Goal: Task Accomplishment & Management: Complete application form

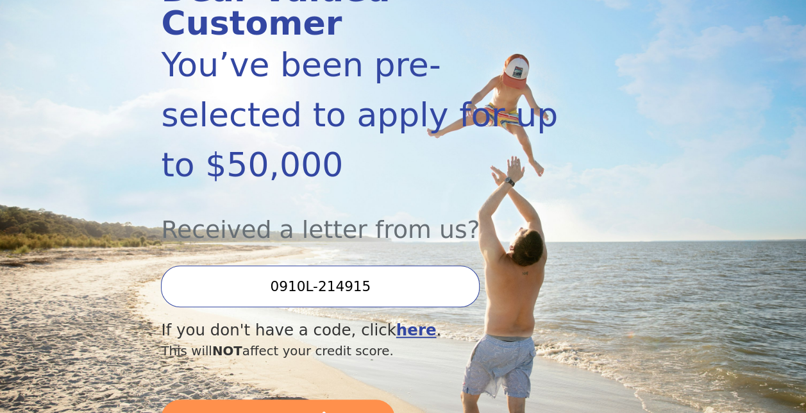
scroll to position [235, 0]
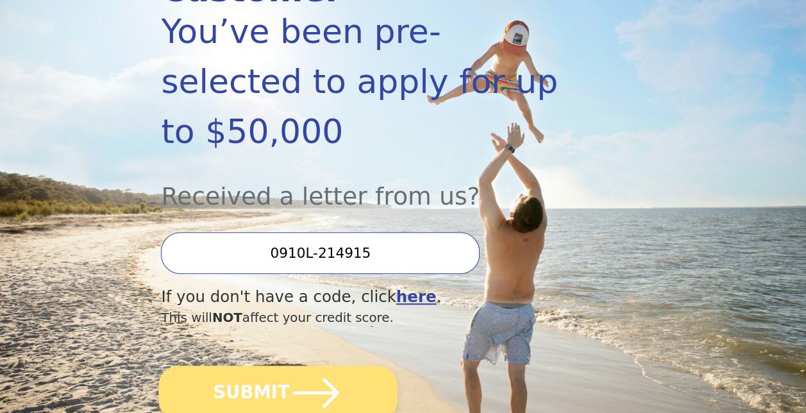
click at [290, 366] on icon "submit" at bounding box center [316, 392] width 53 height 53
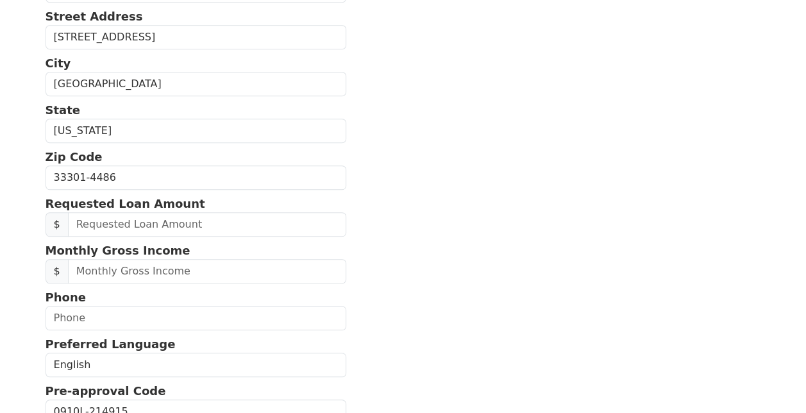
scroll to position [380, 0]
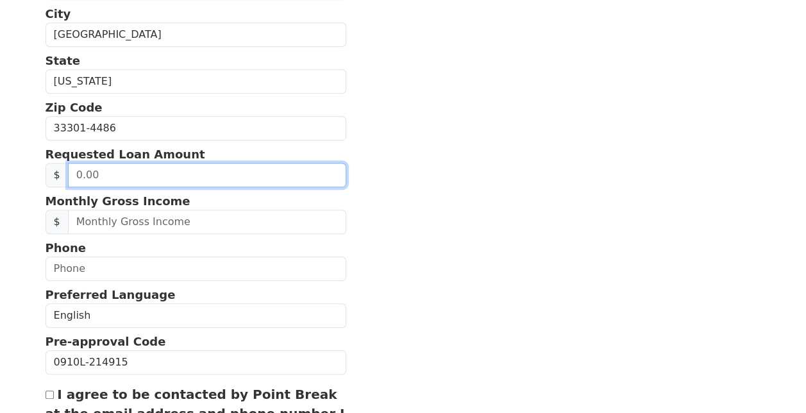
click at [217, 169] on input "text" at bounding box center [207, 175] width 278 height 24
type input "25.00"
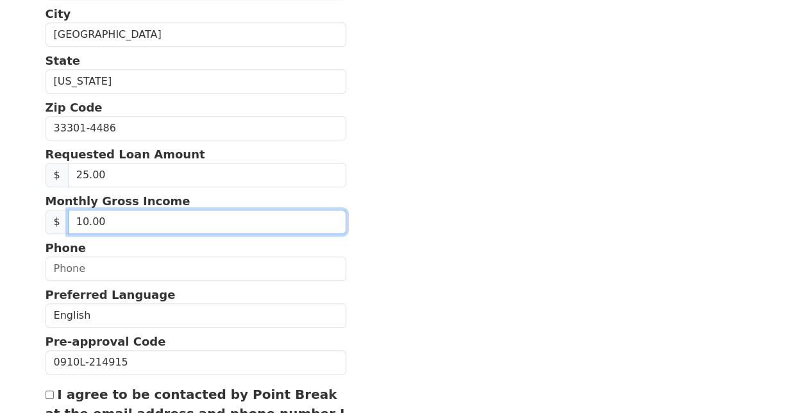
type input "1.00"
type input "7,500.00"
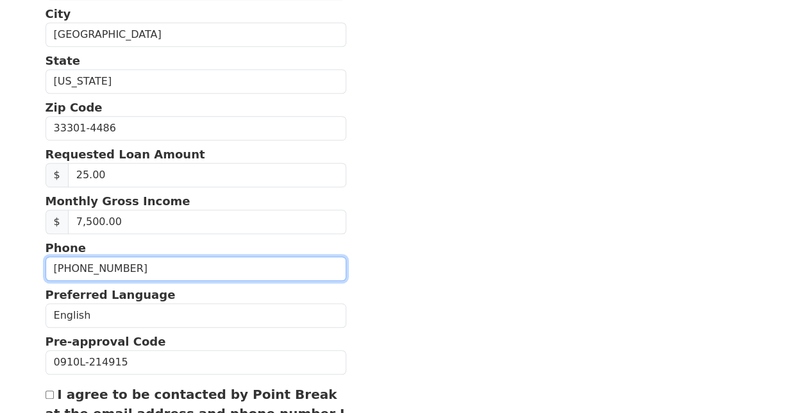
click at [96, 266] on input "(617) 841-6401" at bounding box center [197, 269] width 302 height 24
type input "(617) 842-6401"
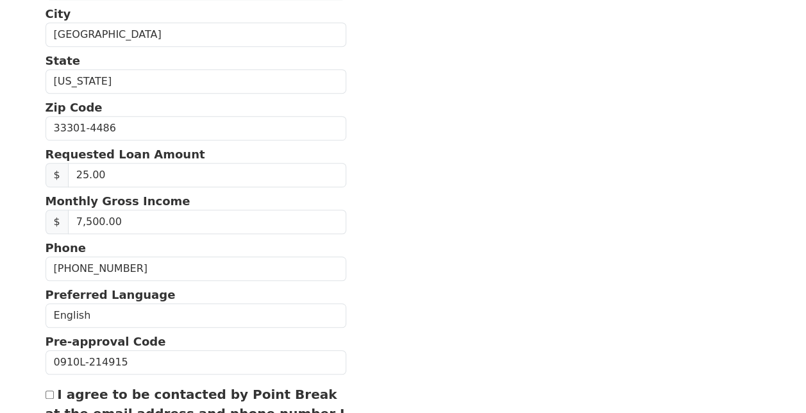
click at [50, 391] on input "I agree to be contacted by Point Break at the email address and phone number I …" at bounding box center [50, 395] width 8 height 8
checkbox input "true"
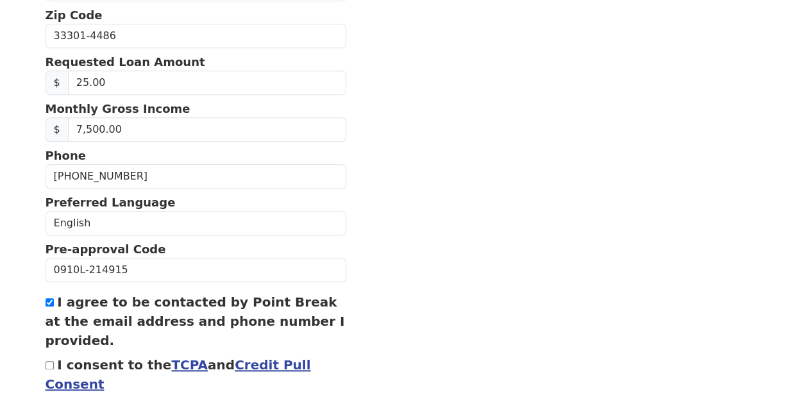
scroll to position [529, 0]
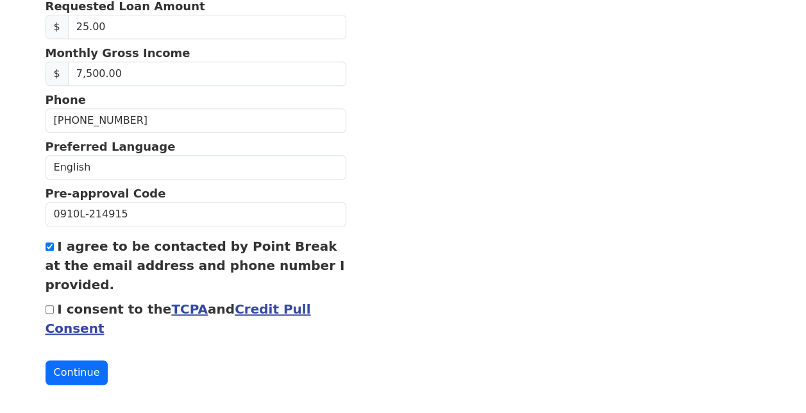
click at [55, 304] on div "I consent to the TCPA and Credit Pull Consent" at bounding box center [197, 319] width 302 height 38
click at [50, 305] on input "I consent to the TCPA and Credit Pull Consent" at bounding box center [50, 309] width 8 height 8
checkbox input "true"
click at [70, 362] on button "Continue" at bounding box center [77, 373] width 63 height 24
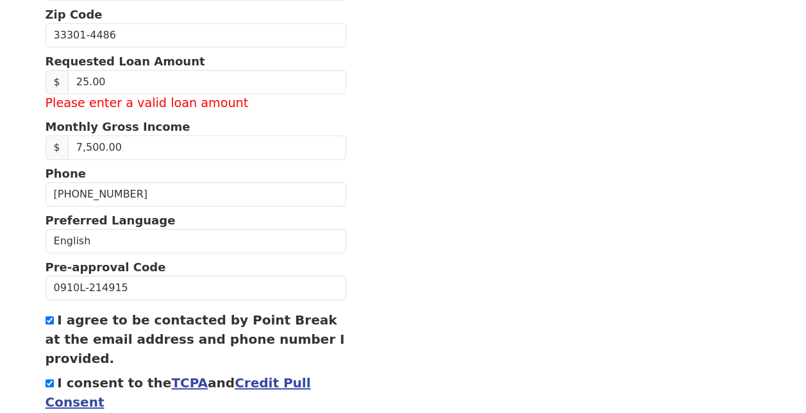
scroll to position [584, 0]
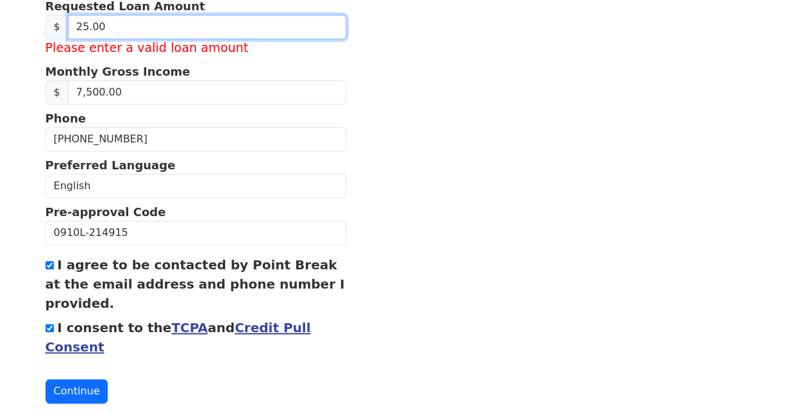
click at [85, 24] on input "25.00" at bounding box center [207, 27] width 278 height 24
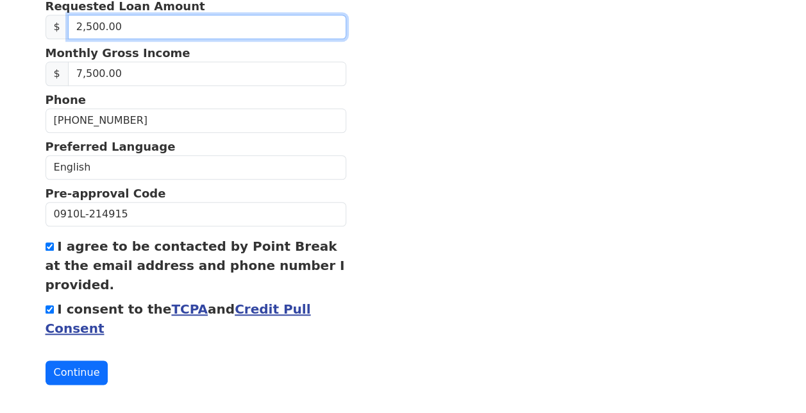
type input "25,000.00"
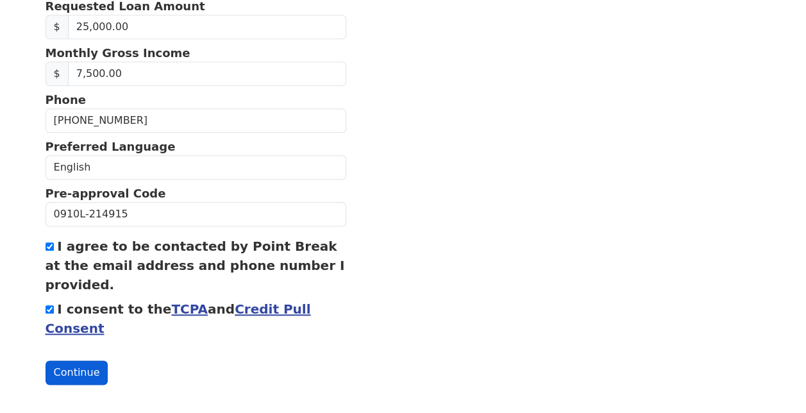
click at [78, 367] on button "Continue" at bounding box center [77, 373] width 63 height 24
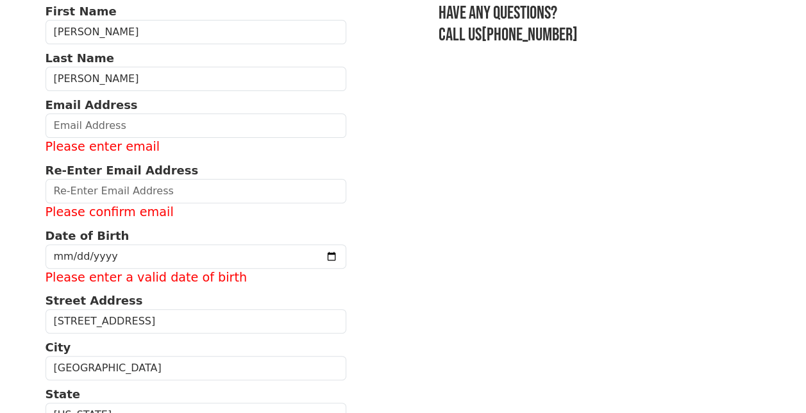
scroll to position [105, 0]
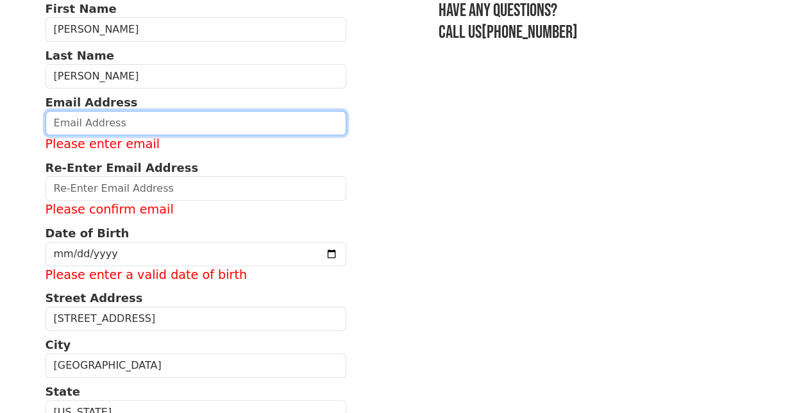
click at [189, 121] on input "email" at bounding box center [197, 123] width 302 height 24
type input "htyler.dowling@gmail.com"
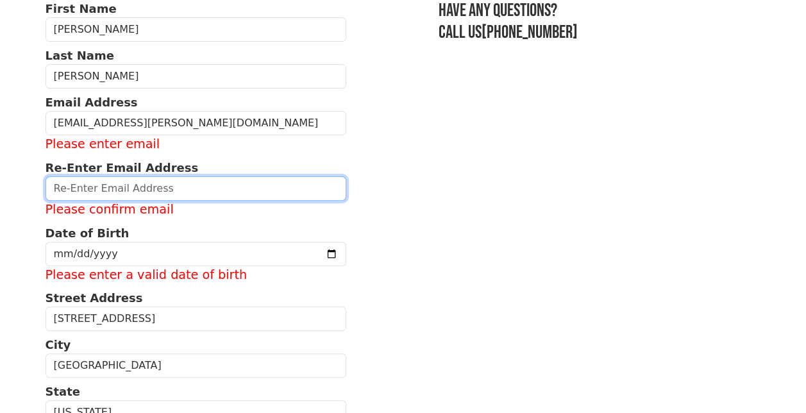
type input "htyler.dowling@gmail.com"
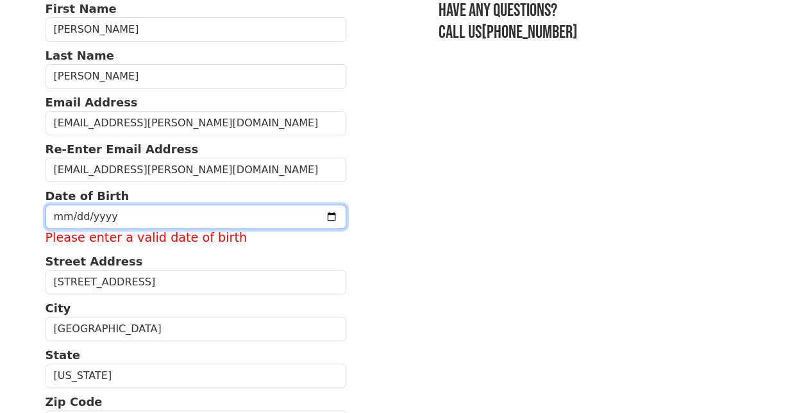
click at [151, 212] on input "date" at bounding box center [197, 217] width 302 height 24
type input "1985-12-16"
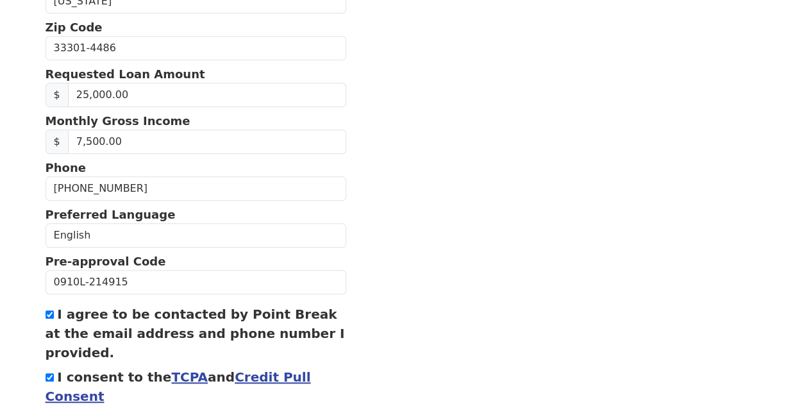
scroll to position [529, 0]
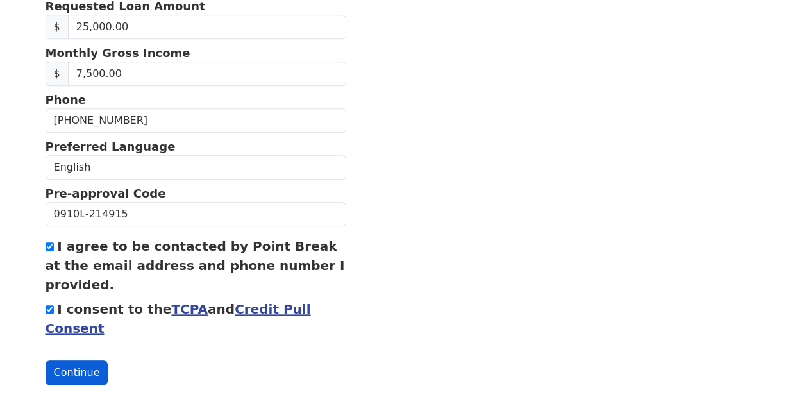
click at [77, 366] on button "Continue" at bounding box center [77, 373] width 63 height 24
